Goal: Communication & Community: Participate in discussion

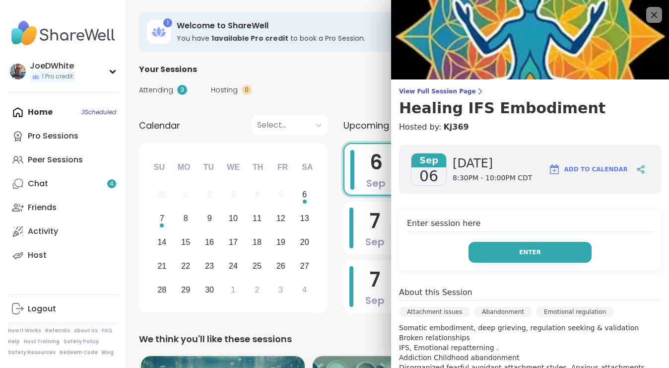
click at [527, 244] on button "Enter" at bounding box center [530, 252] width 123 height 21
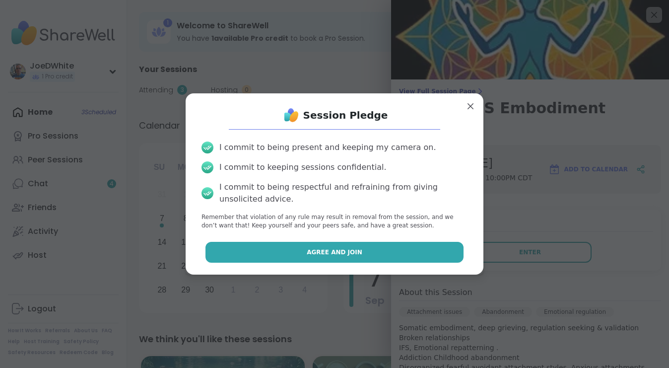
click at [374, 260] on button "Agree and Join" at bounding box center [335, 252] width 259 height 21
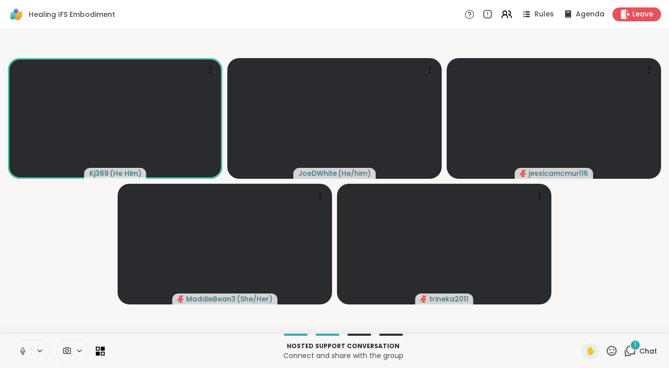
click at [24, 350] on icon at bounding box center [22, 350] width 2 height 4
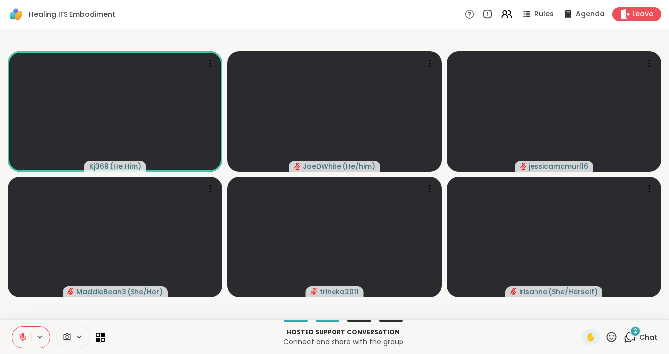
click at [636, 332] on span "2" at bounding box center [635, 331] width 3 height 8
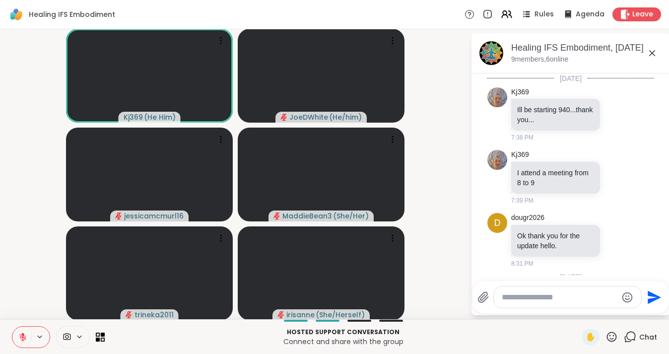
scroll to position [164, 0]
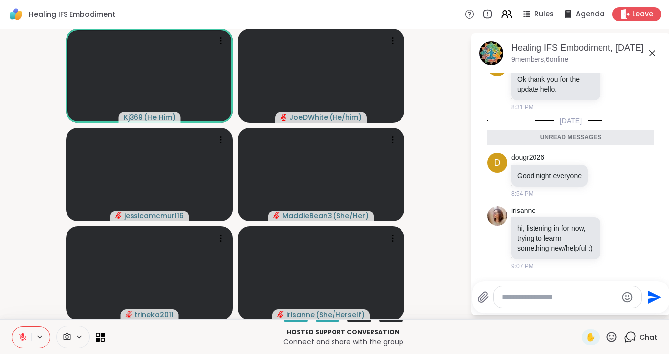
click at [539, 295] on textarea "Type your message" at bounding box center [560, 297] width 116 height 10
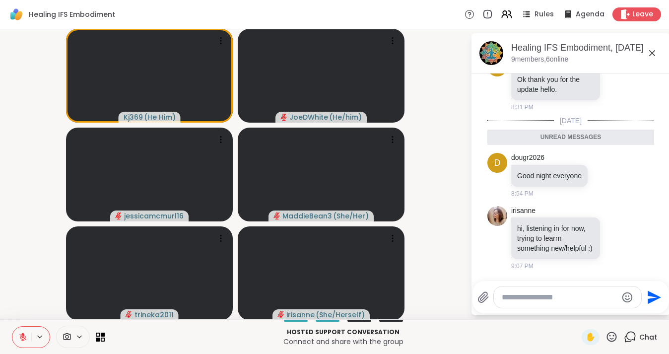
scroll to position [213, 0]
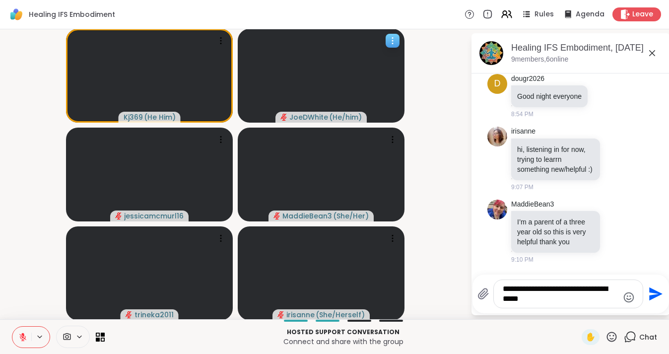
type textarea "**********"
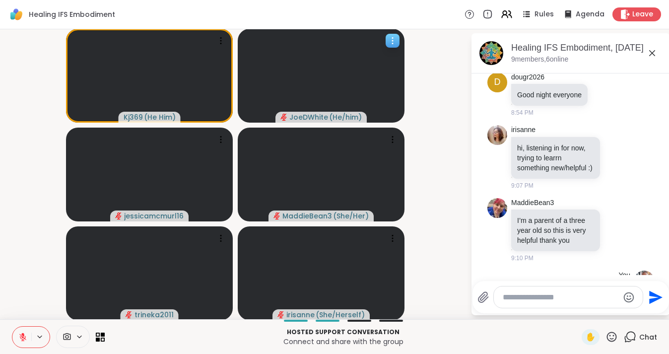
scroll to position [276, 0]
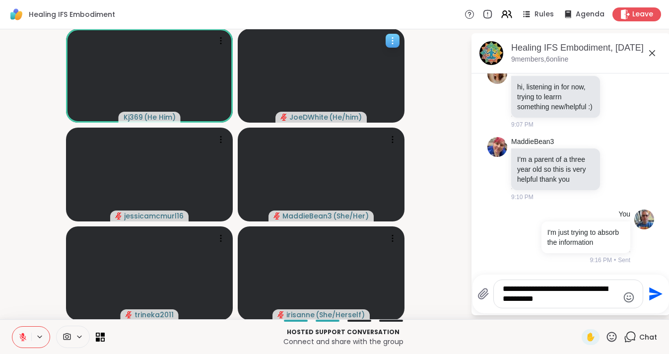
type textarea "**********"
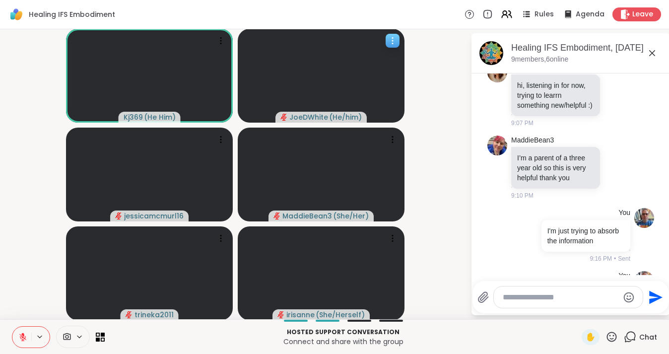
scroll to position [339, 0]
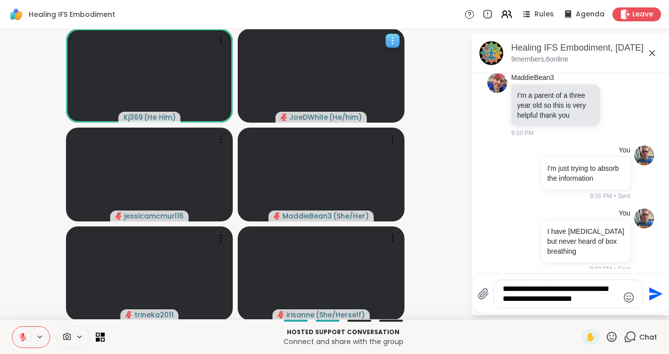
type textarea "**********"
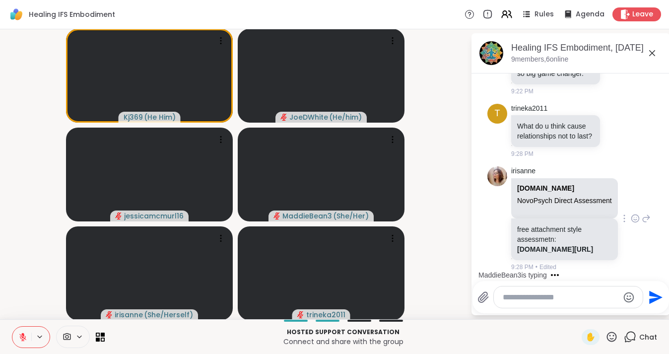
scroll to position [698, 0]
click at [527, 296] on textarea "Type your message" at bounding box center [561, 297] width 116 height 10
type textarea "*"
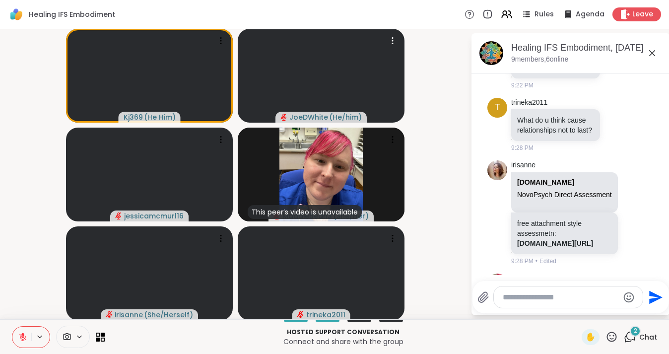
scroll to position [846, 0]
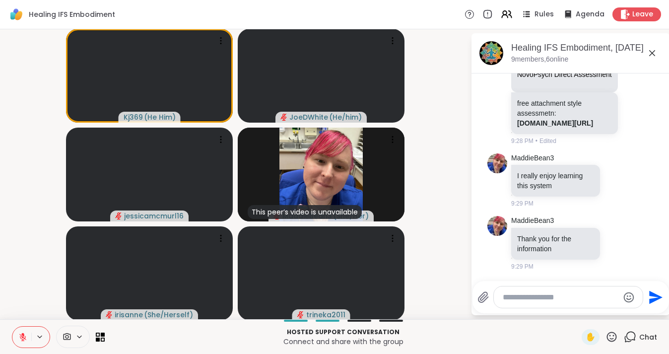
click at [555, 298] on textarea "Type your message" at bounding box center [561, 297] width 116 height 10
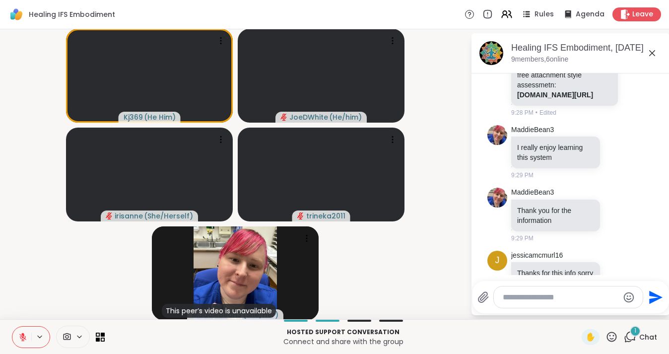
scroll to position [938, 0]
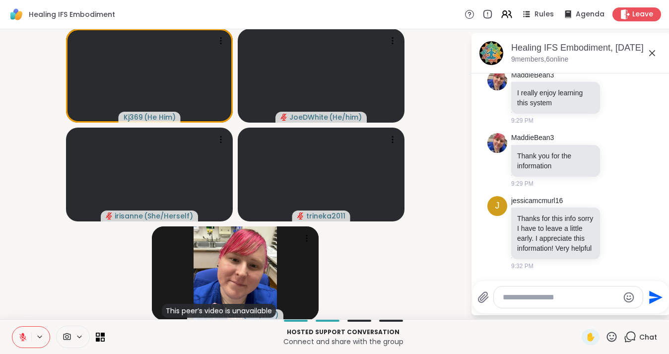
click at [546, 298] on textarea "Type your message" at bounding box center [561, 297] width 116 height 10
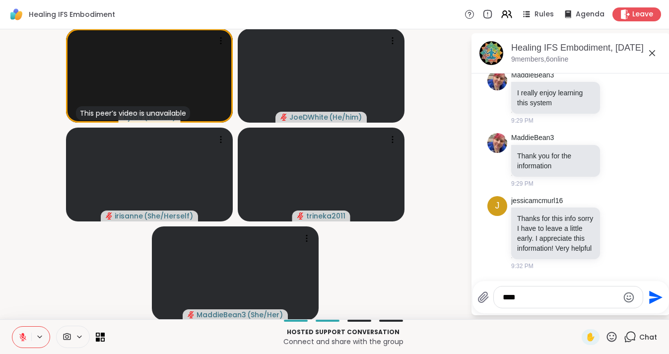
type textarea "*****"
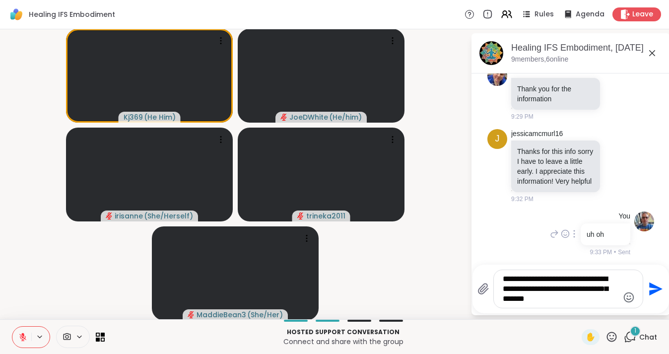
scroll to position [1056, 0]
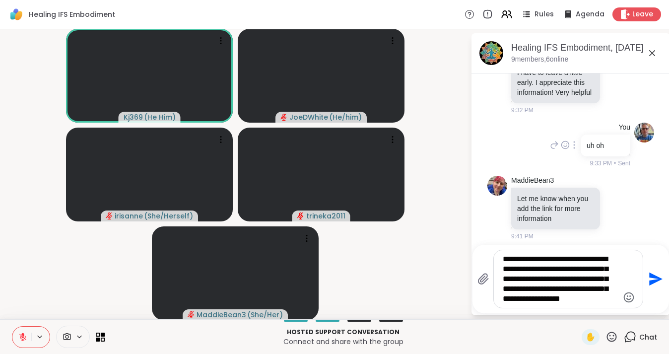
type textarea "**********"
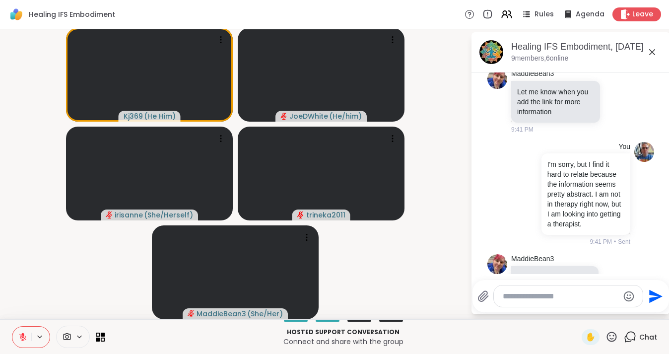
scroll to position [1215, 0]
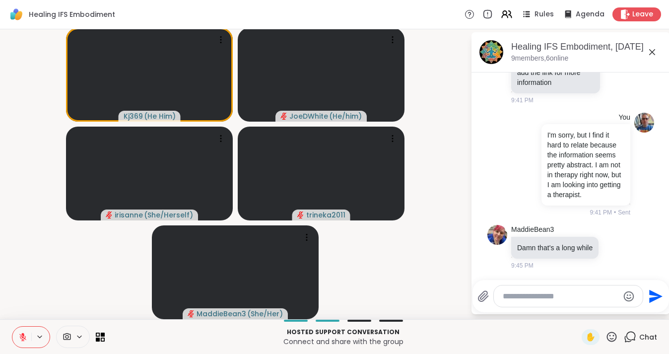
click at [652, 50] on icon at bounding box center [652, 52] width 12 height 12
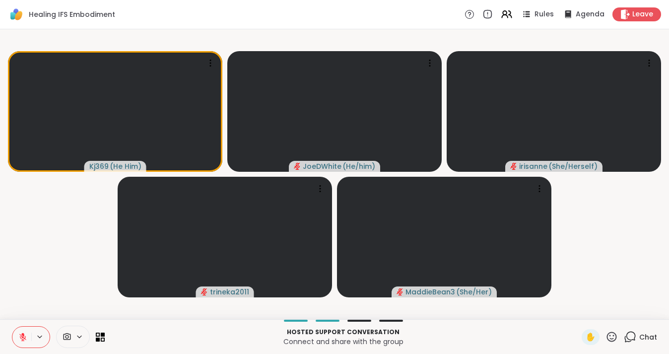
scroll to position [0, 0]
click at [640, 14] on span "Leave" at bounding box center [643, 14] width 22 height 10
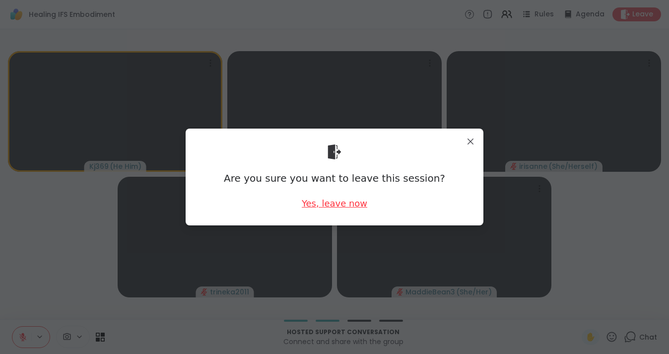
click at [363, 202] on div "Yes, leave now" at bounding box center [335, 203] width 66 height 12
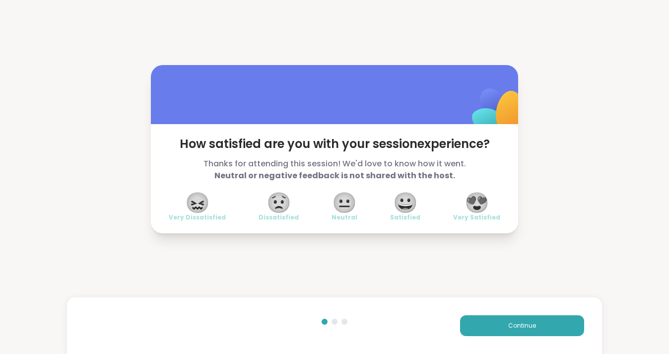
click at [194, 204] on span "😖" at bounding box center [197, 203] width 25 height 18
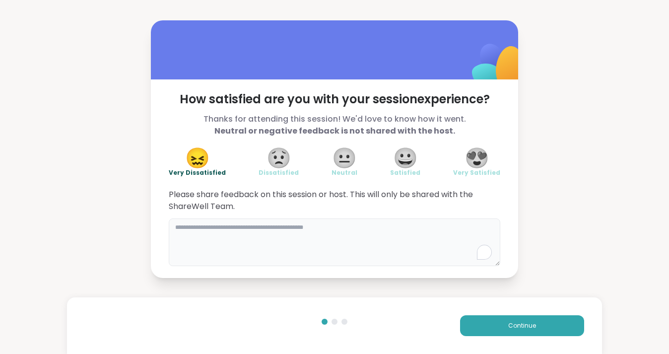
click at [256, 229] on textarea "To enrich screen reader interactions, please activate Accessibility in Grammarl…" at bounding box center [335, 242] width 332 height 48
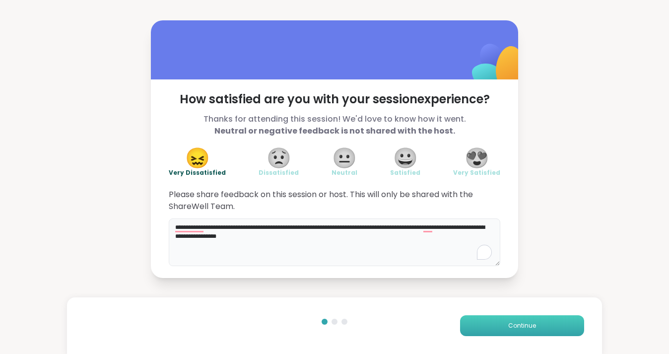
type textarea "**********"
click at [517, 328] on span "Continue" at bounding box center [522, 325] width 28 height 9
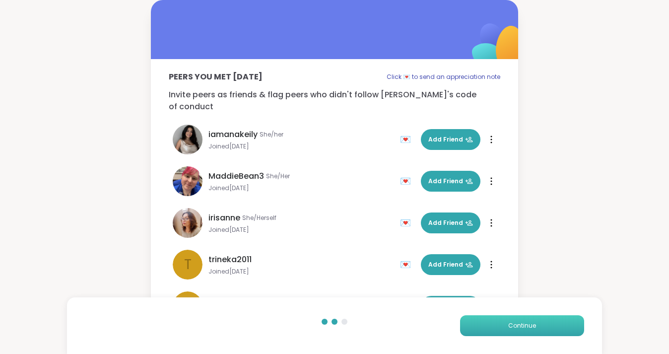
click at [517, 328] on span "Continue" at bounding box center [522, 325] width 28 height 9
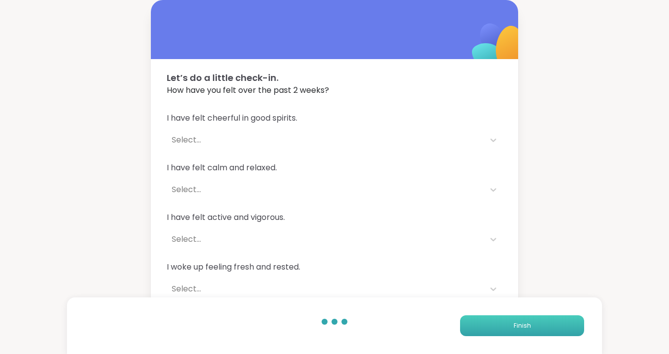
click at [517, 328] on span "Finish" at bounding box center [522, 325] width 17 height 9
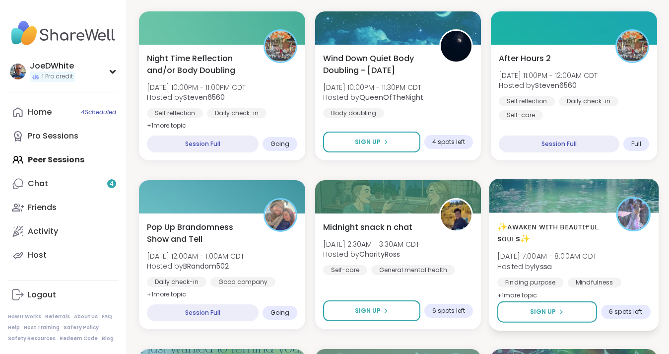
scroll to position [349, 0]
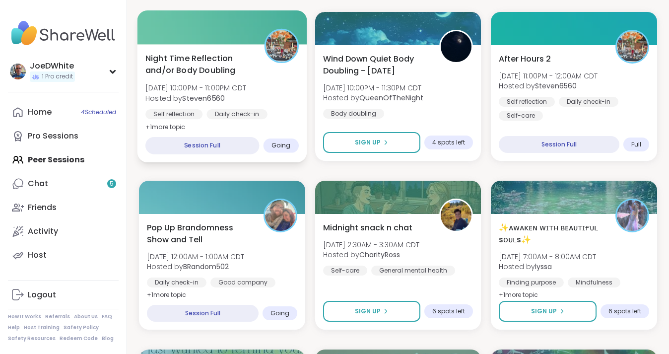
click at [218, 90] on span "[DATE] 10:00PM - 11:00PM CDT" at bounding box center [195, 88] width 101 height 10
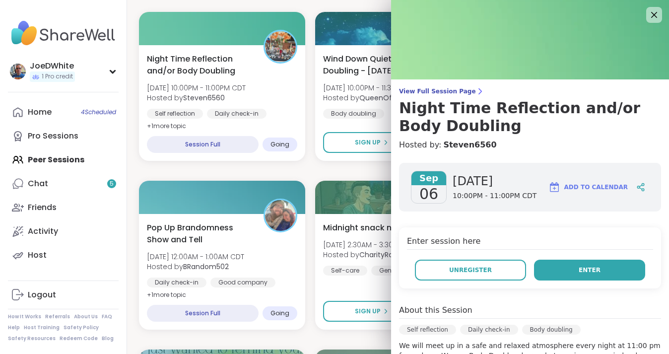
click at [579, 270] on button "Enter" at bounding box center [589, 270] width 111 height 21
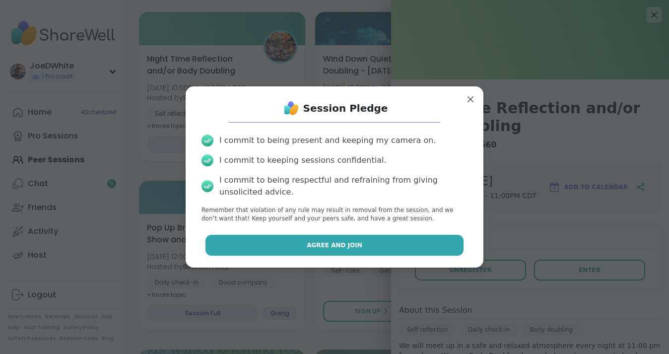
click at [395, 244] on button "Agree and Join" at bounding box center [335, 245] width 259 height 21
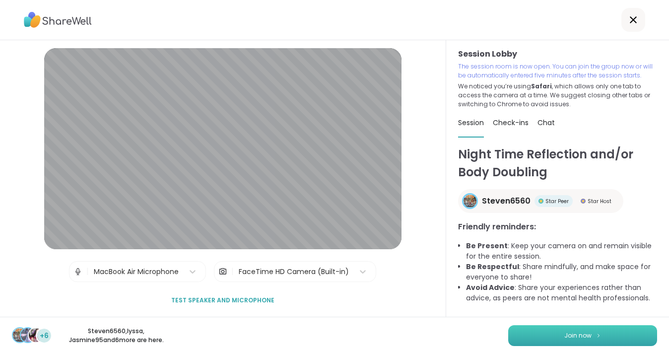
click at [522, 342] on button "Join now" at bounding box center [582, 335] width 149 height 21
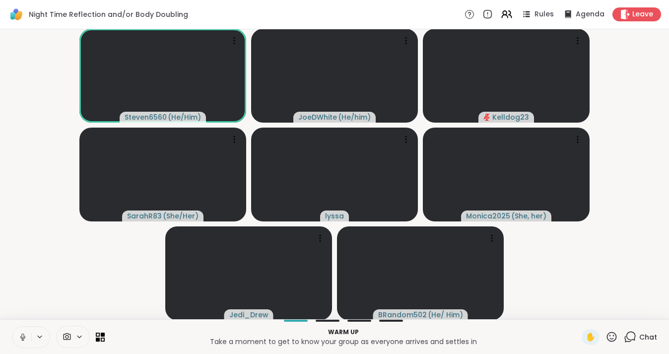
click at [25, 336] on icon at bounding box center [22, 337] width 9 height 9
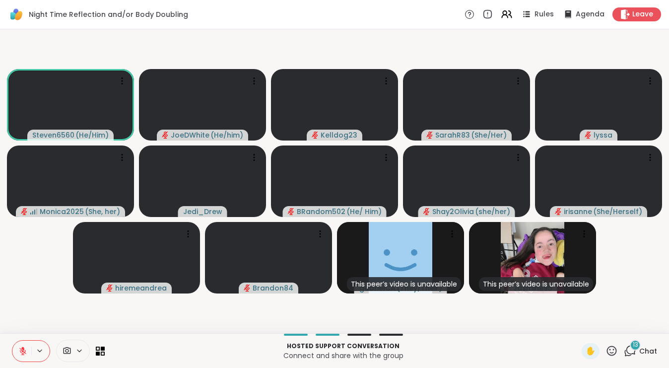
click at [24, 354] on icon at bounding box center [22, 351] width 9 height 9
click at [19, 349] on icon at bounding box center [22, 351] width 9 height 9
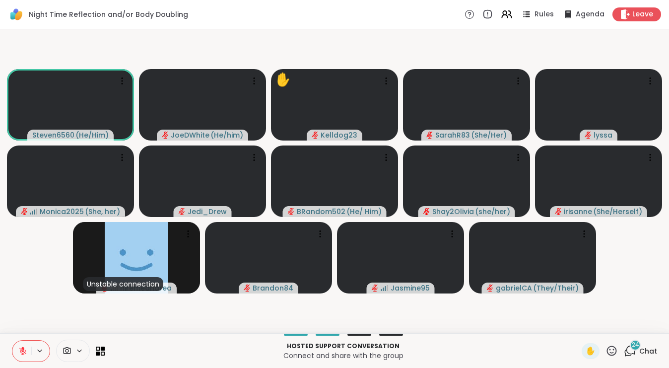
click at [629, 350] on icon at bounding box center [630, 351] width 12 height 12
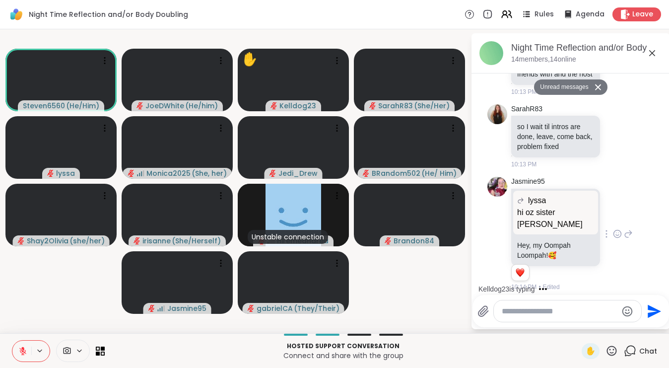
scroll to position [1515, 0]
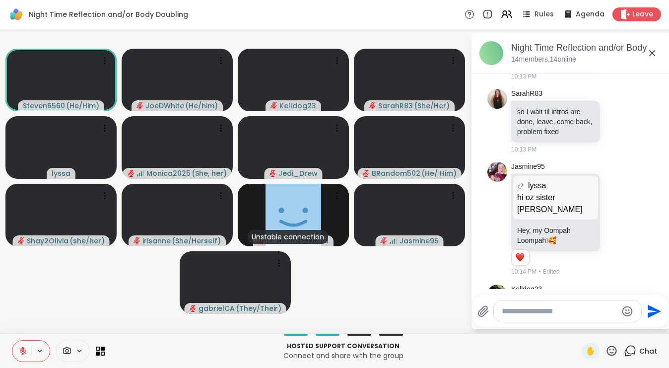
click at [517, 315] on textarea "Type your message" at bounding box center [560, 311] width 116 height 10
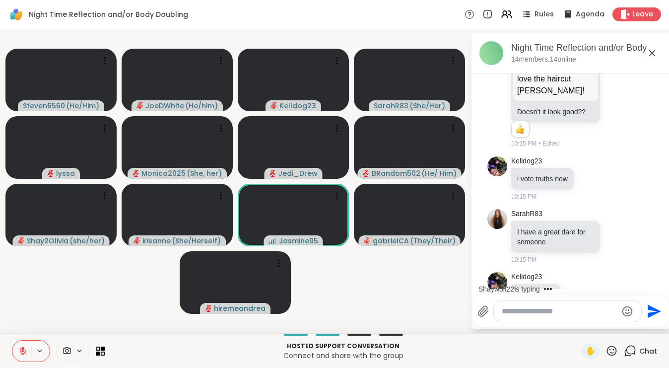
scroll to position [1862, 0]
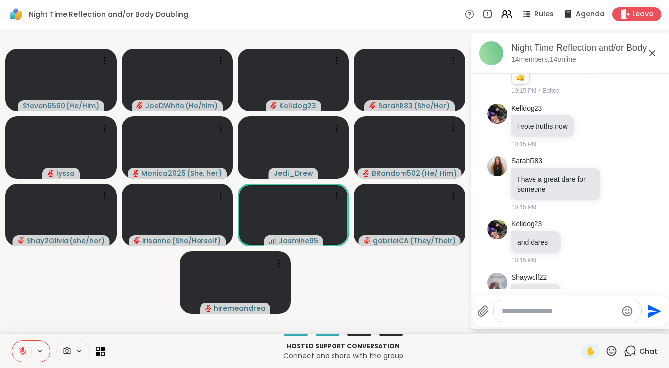
click at [529, 315] on textarea "Type your message" at bounding box center [560, 311] width 116 height 10
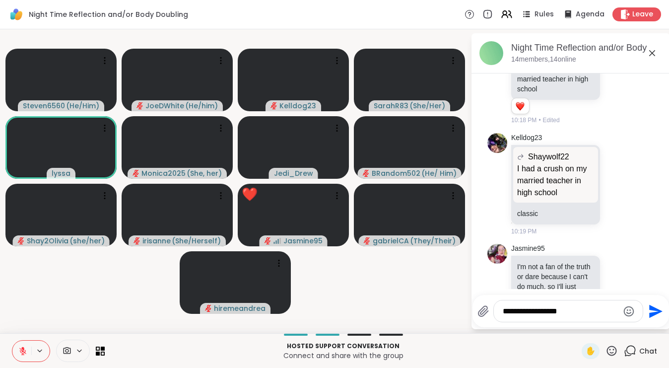
scroll to position [2155, 0]
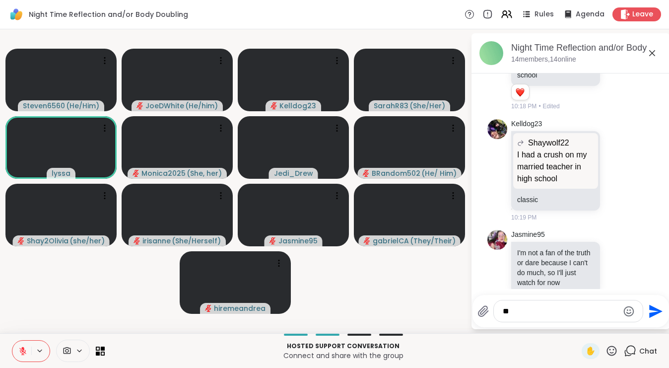
type textarea "*"
click at [27, 352] on icon at bounding box center [22, 351] width 9 height 9
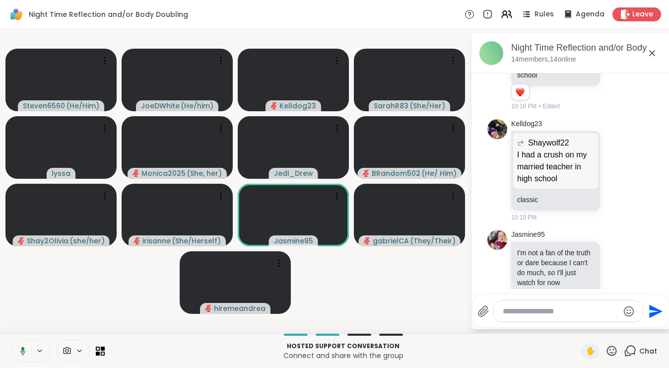
click at [20, 352] on icon at bounding box center [21, 351] width 9 height 9
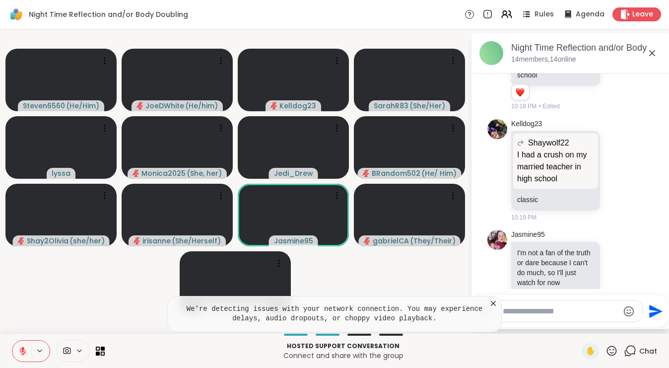
click at [534, 312] on textarea "Type your message" at bounding box center [561, 311] width 116 height 10
click at [494, 305] on icon at bounding box center [493, 303] width 5 height 5
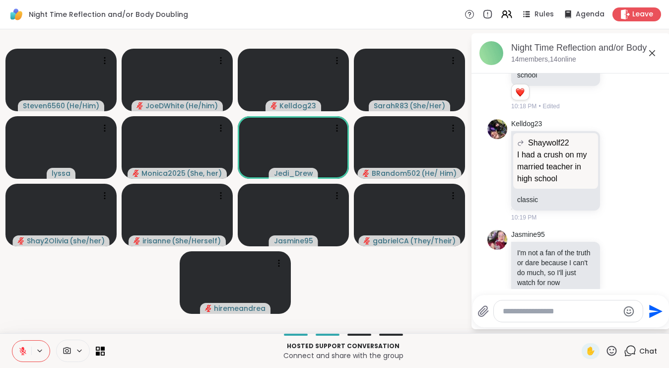
click at [518, 307] on textarea "Type your message" at bounding box center [561, 311] width 116 height 10
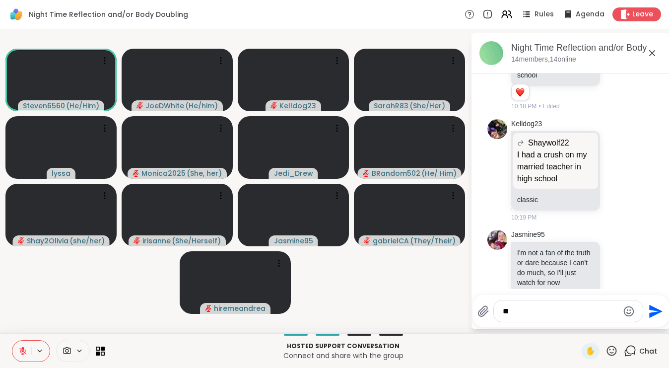
type textarea "*"
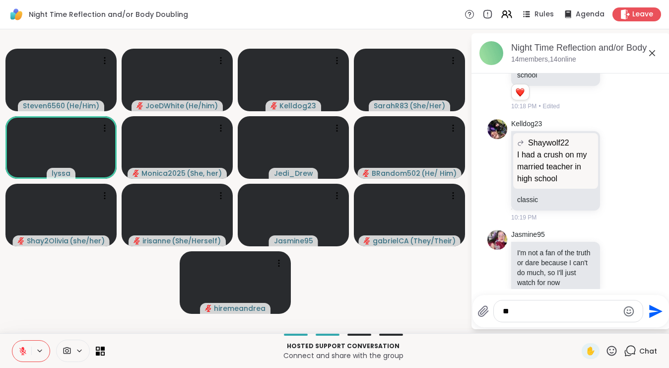
type textarea "*"
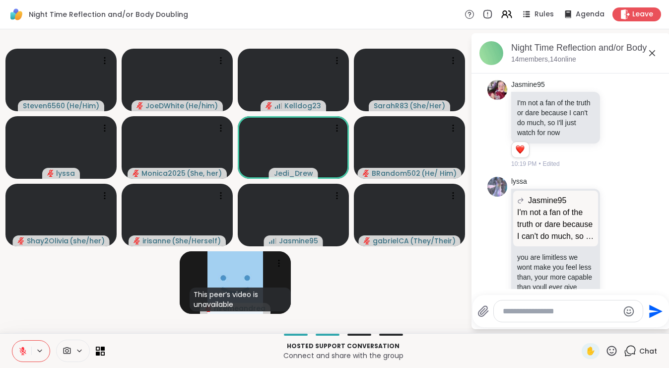
scroll to position [2318, 0]
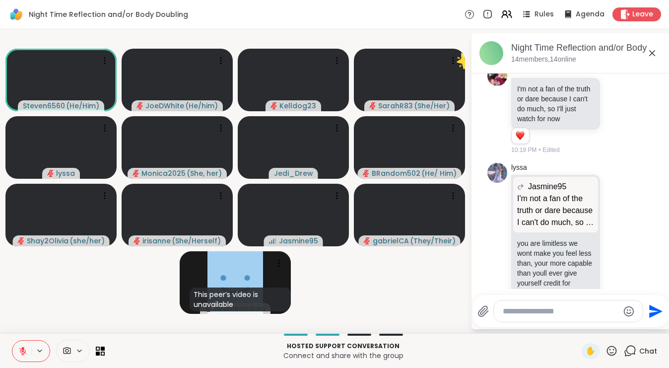
click at [654, 52] on icon at bounding box center [652, 53] width 12 height 12
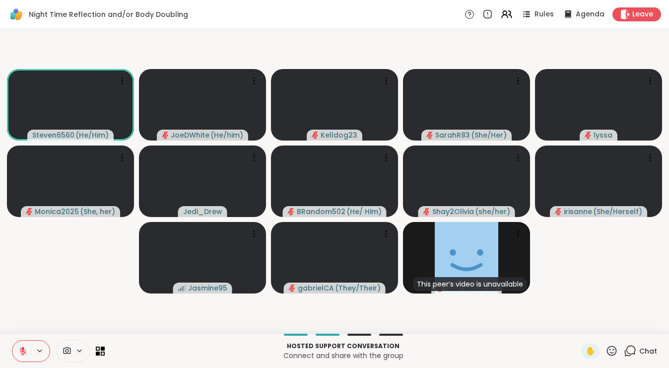
click at [611, 349] on icon at bounding box center [612, 351] width 10 height 10
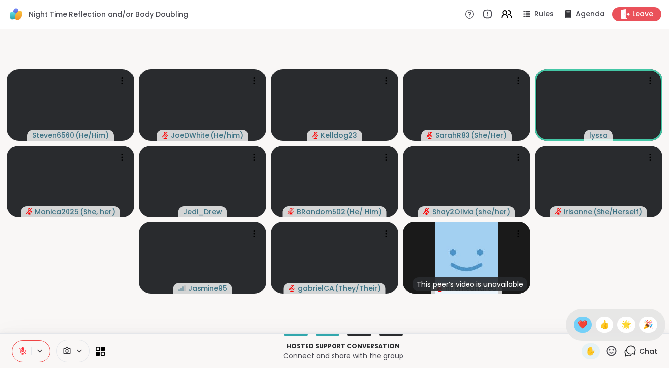
click at [579, 329] on span "❤️" at bounding box center [583, 325] width 10 height 12
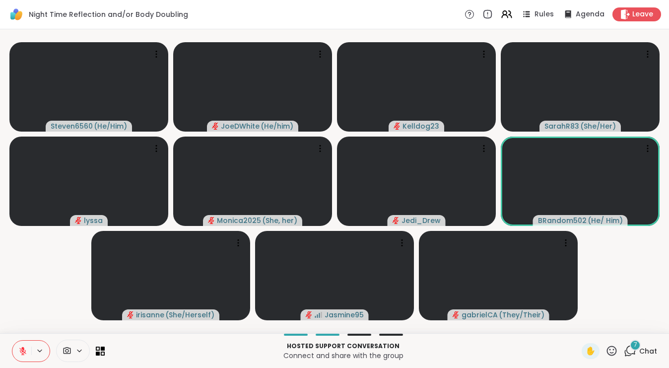
click at [22, 347] on icon at bounding box center [22, 351] width 9 height 9
click at [636, 354] on icon at bounding box center [630, 351] width 12 height 12
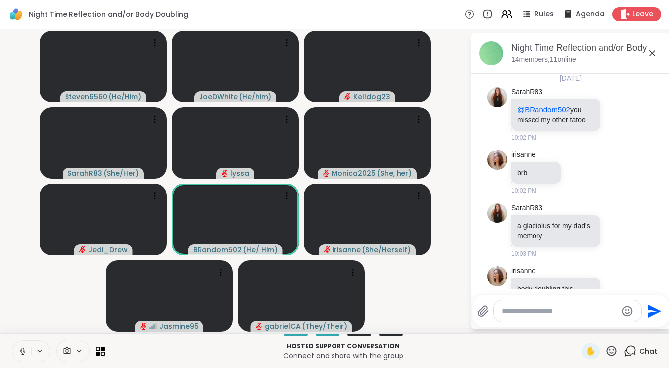
scroll to position [2828, 0]
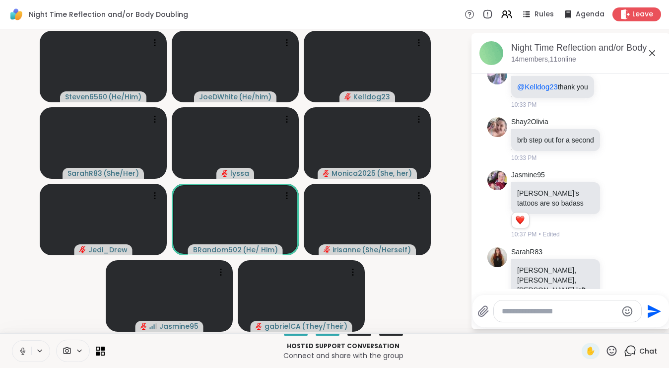
click at [574, 312] on textarea "Type your message" at bounding box center [560, 311] width 116 height 10
type textarea "*****"
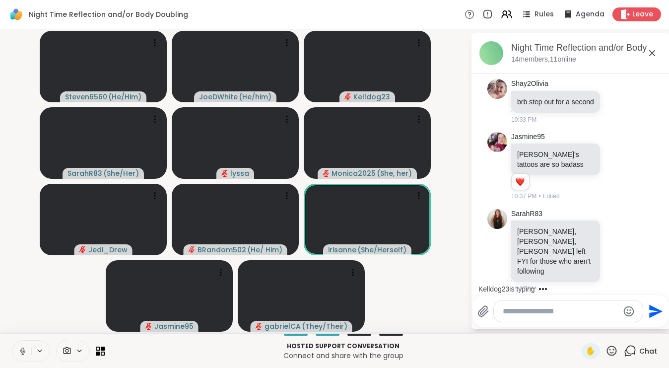
click at [25, 351] on icon at bounding box center [22, 350] width 5 height 3
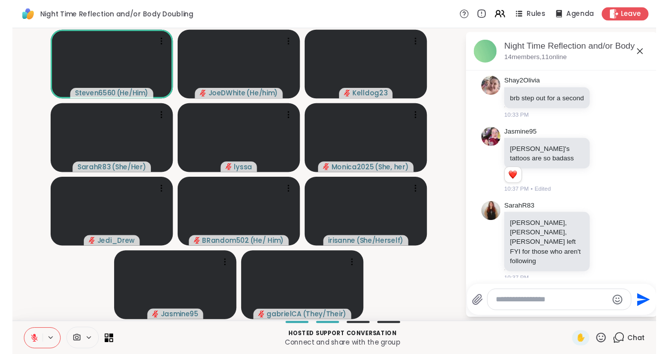
scroll to position [2987, 0]
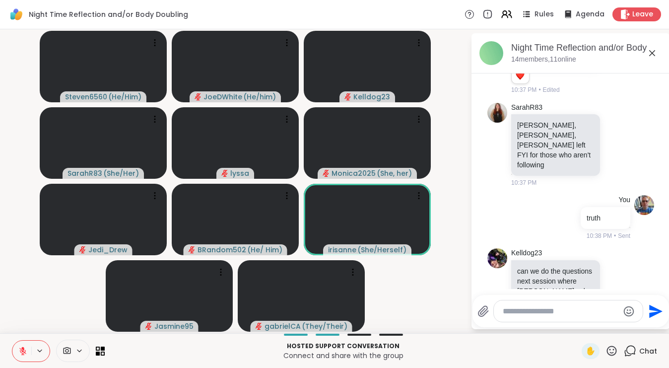
click at [22, 351] on icon at bounding box center [22, 351] width 7 height 7
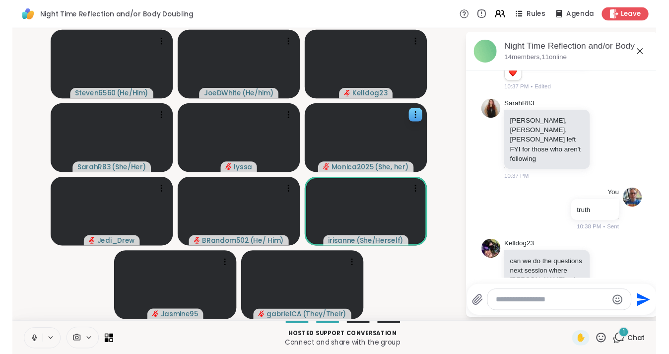
scroll to position [3081, 0]
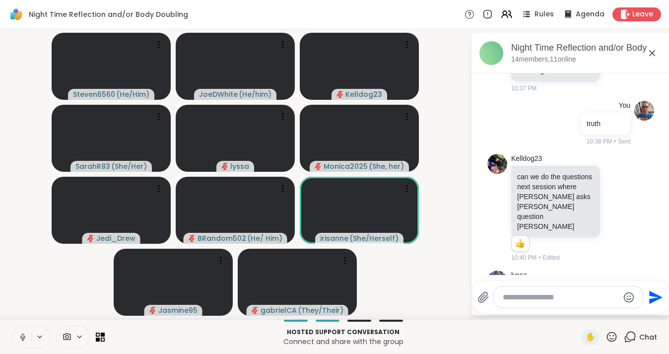
click at [18, 335] on button at bounding box center [21, 337] width 19 height 21
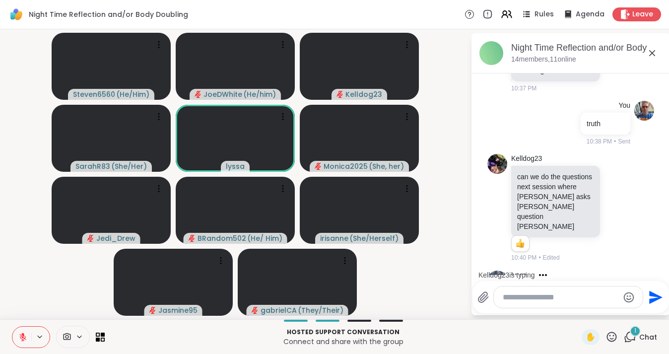
scroll to position [3134, 0]
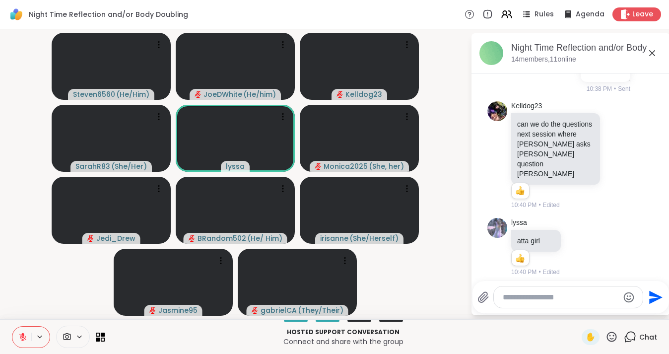
click at [24, 335] on icon at bounding box center [22, 335] width 3 height 4
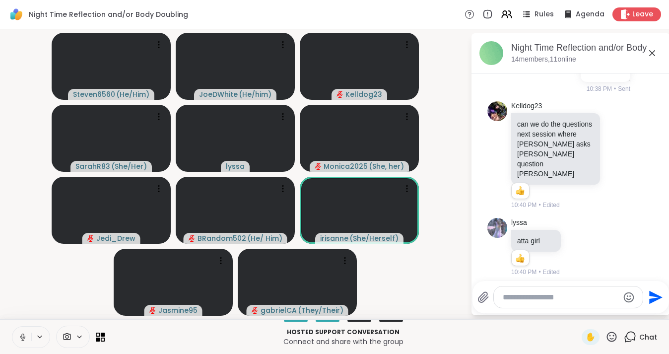
click at [22, 328] on button at bounding box center [21, 337] width 19 height 21
click at [18, 337] on icon at bounding box center [22, 337] width 9 height 9
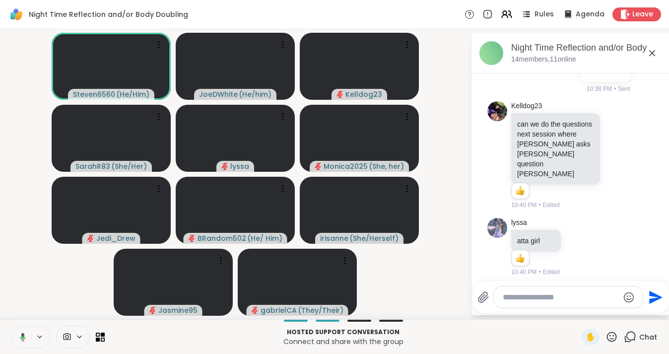
click at [17, 338] on icon at bounding box center [21, 337] width 9 height 9
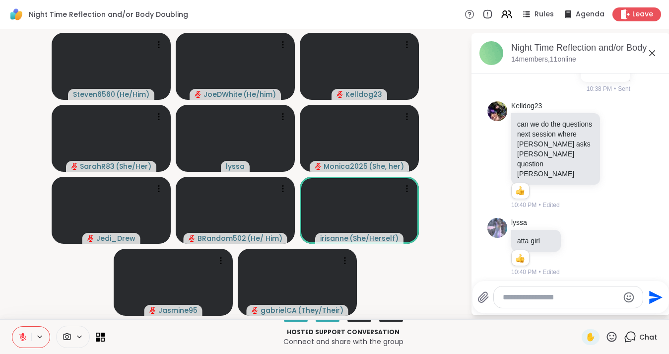
click at [31, 338] on button at bounding box center [21, 337] width 19 height 21
click at [24, 334] on icon at bounding box center [22, 336] width 2 height 4
click at [544, 311] on div "Send" at bounding box center [571, 297] width 197 height 32
click at [539, 299] on textarea "Type your message" at bounding box center [561, 297] width 116 height 10
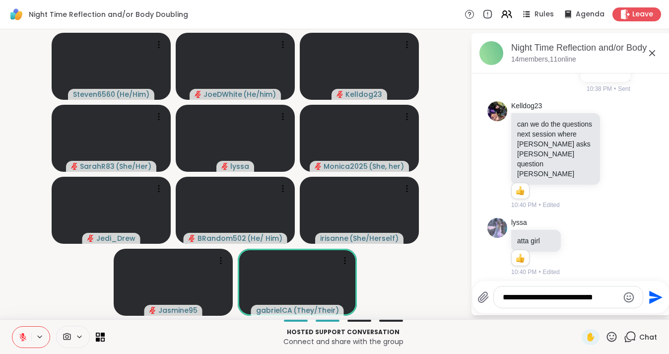
type textarea "**********"
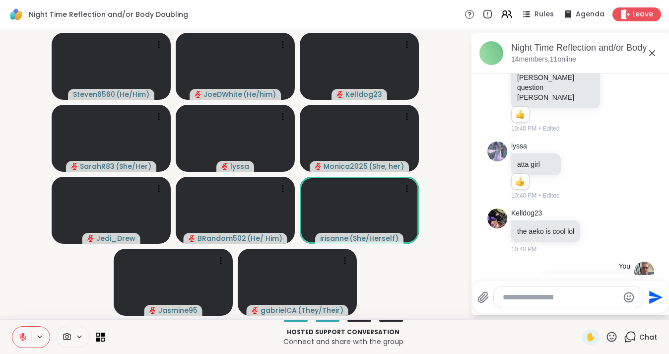
scroll to position [3263, 0]
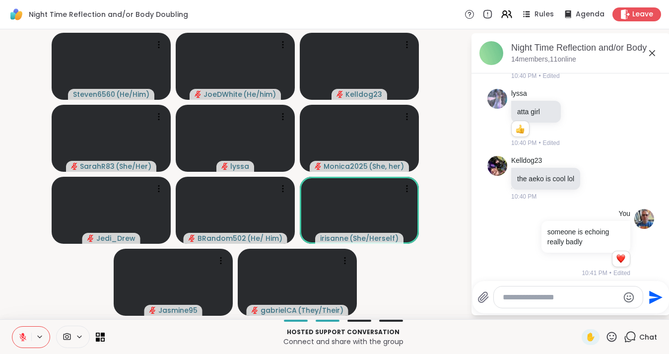
click at [24, 333] on icon at bounding box center [22, 337] width 9 height 9
click at [22, 341] on icon at bounding box center [21, 337] width 9 height 9
click at [557, 302] on textarea "Type your message" at bounding box center [561, 297] width 116 height 10
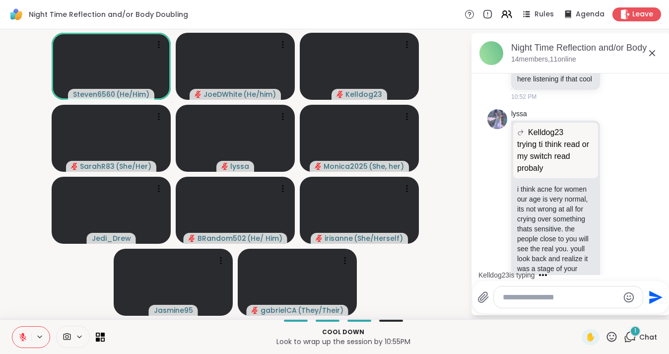
scroll to position [4320, 0]
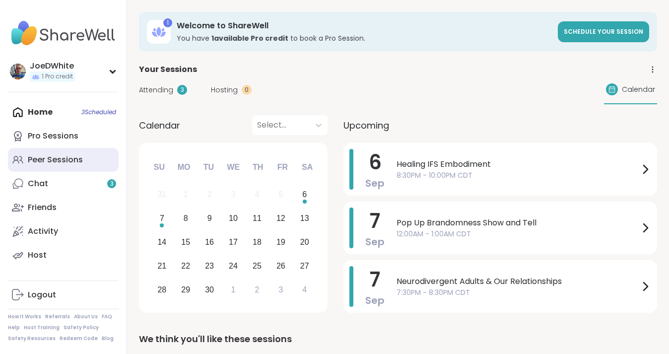
click at [39, 161] on div "Peer Sessions" at bounding box center [55, 159] width 55 height 11
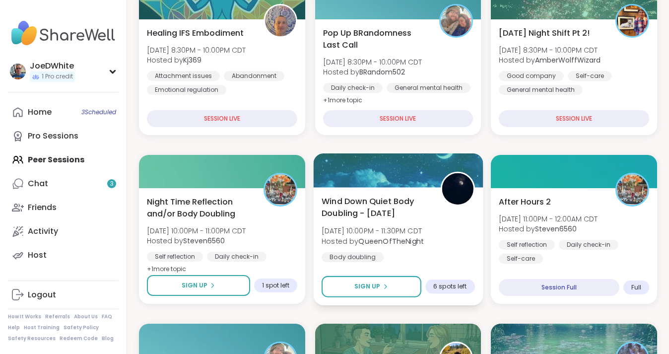
scroll to position [211, 0]
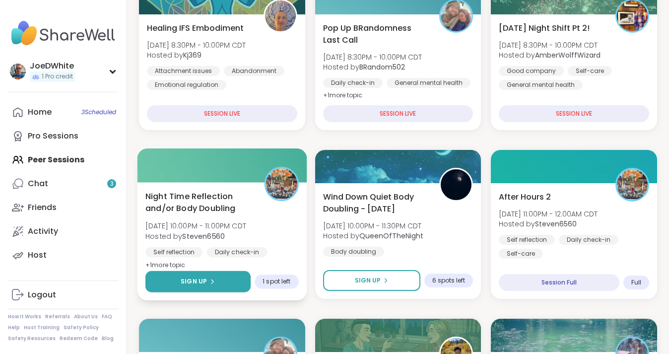
click at [222, 283] on button "Sign Up" at bounding box center [197, 281] width 105 height 21
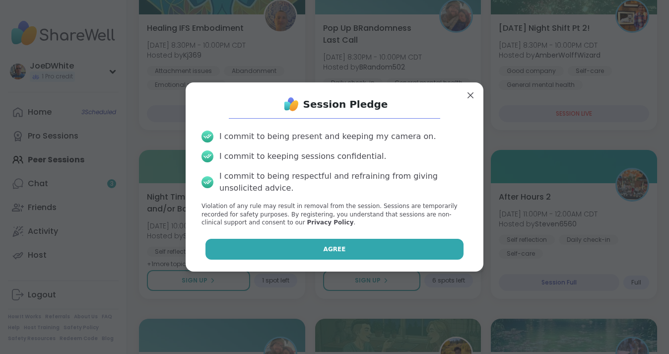
click at [280, 249] on button "Agree" at bounding box center [335, 249] width 259 height 21
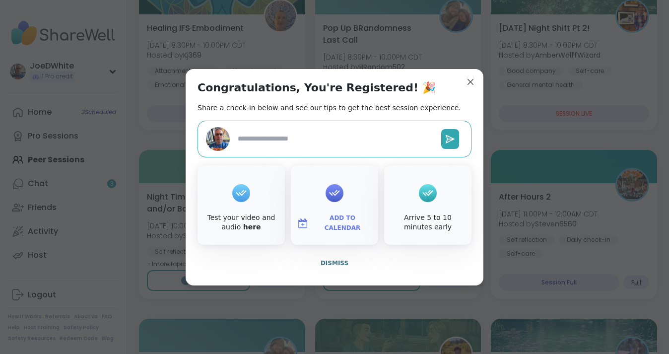
type textarea "*"
click at [337, 260] on span "Dismiss" at bounding box center [335, 263] width 28 height 7
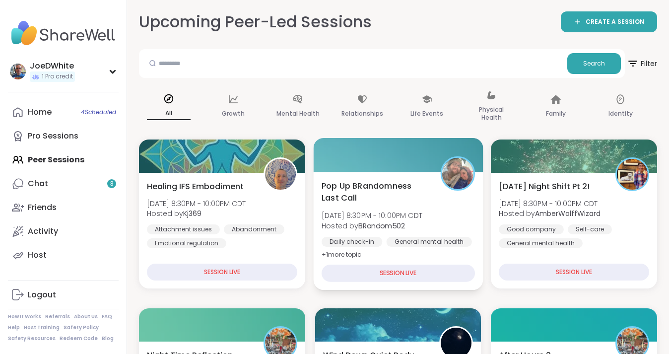
scroll to position [53, 0]
